Goal: Use online tool/utility

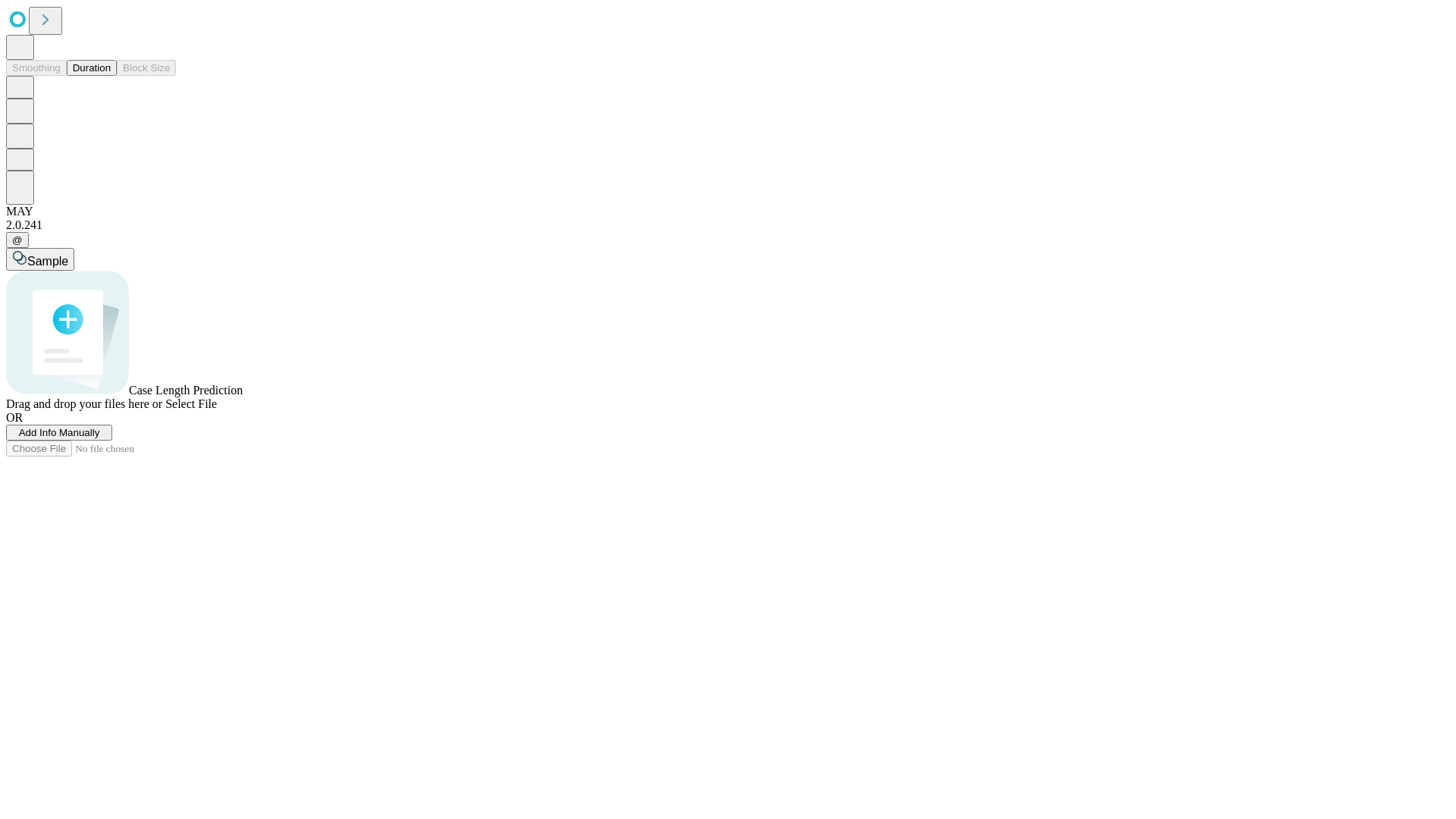
click at [111, 76] on button "Duration" at bounding box center [92, 67] width 50 height 16
click at [217, 410] on span "Select File" at bounding box center [190, 404] width 51 height 13
